Goal: Transaction & Acquisition: Subscribe to service/newsletter

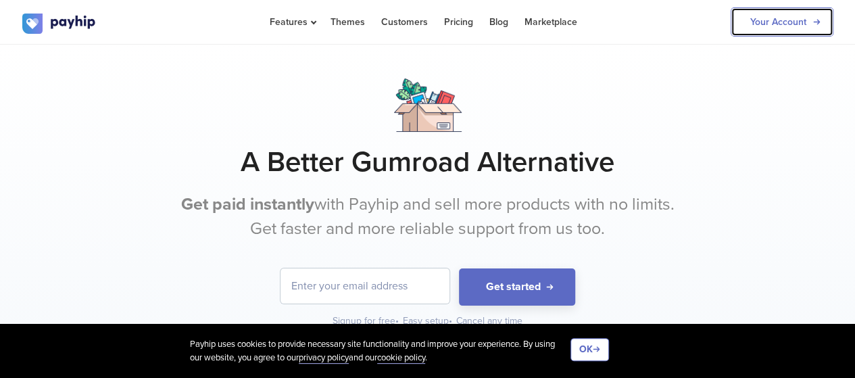
click at [812, 14] on link "Your Account" at bounding box center [781, 21] width 103 height 29
click at [804, 7] on link "Your Account" at bounding box center [781, 21] width 103 height 29
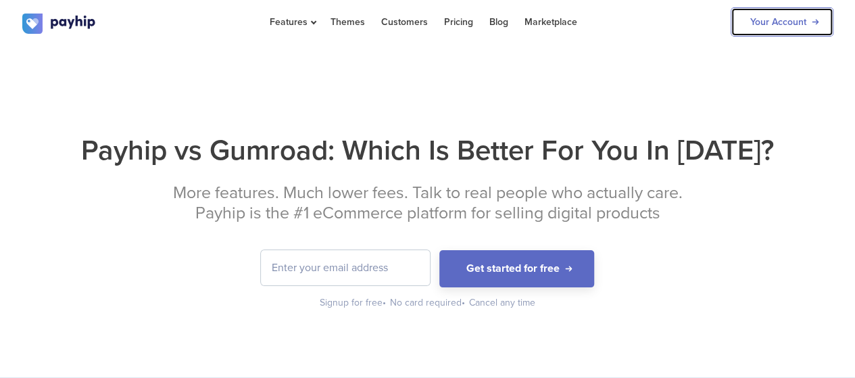
click at [802, 13] on link "Your Account" at bounding box center [781, 21] width 103 height 29
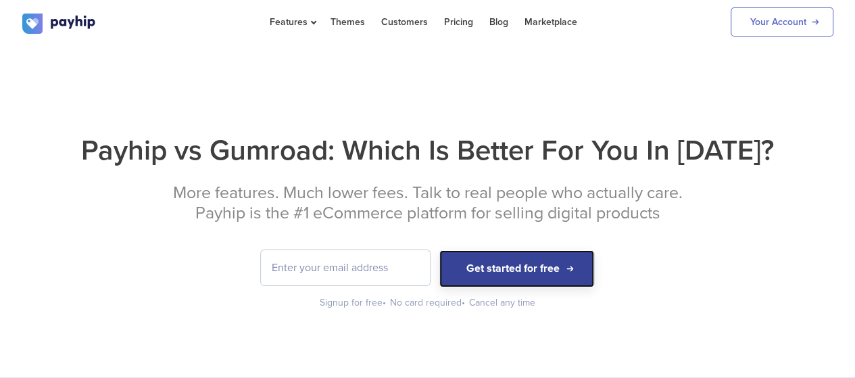
click at [487, 260] on button "Get started for free" at bounding box center [516, 268] width 155 height 37
